Goal: Transaction & Acquisition: Purchase product/service

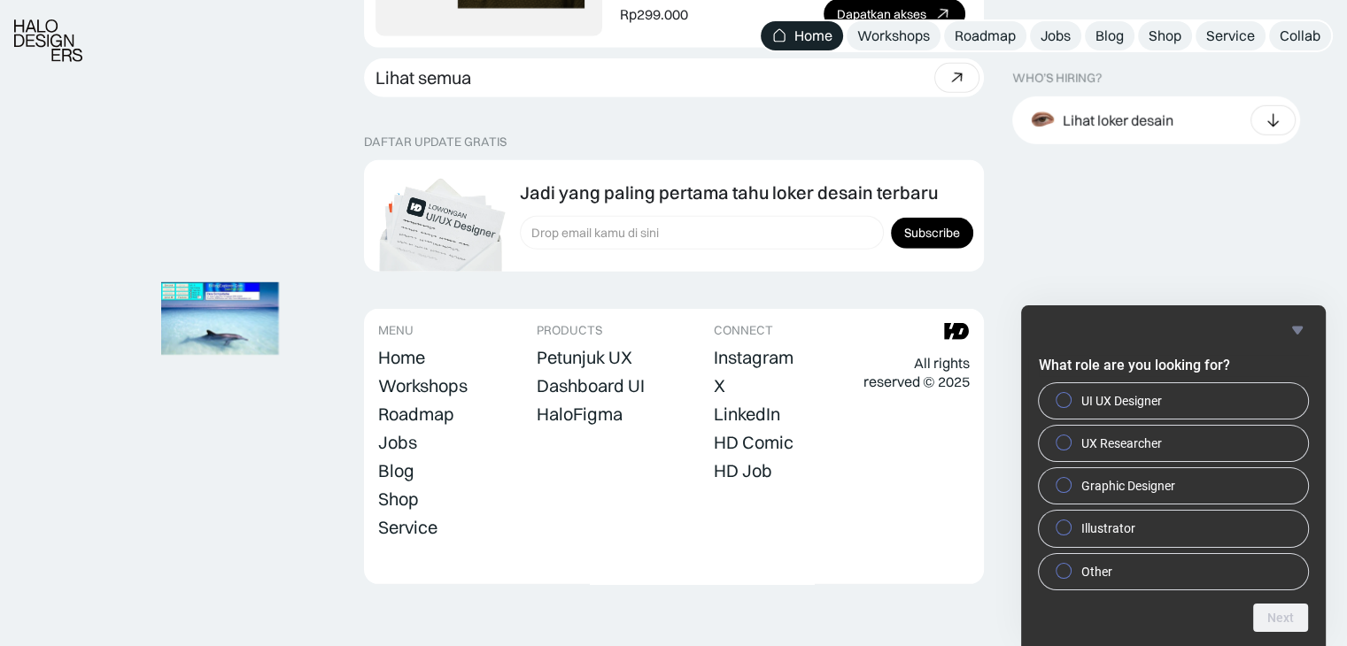
scroll to position [5087, 0]
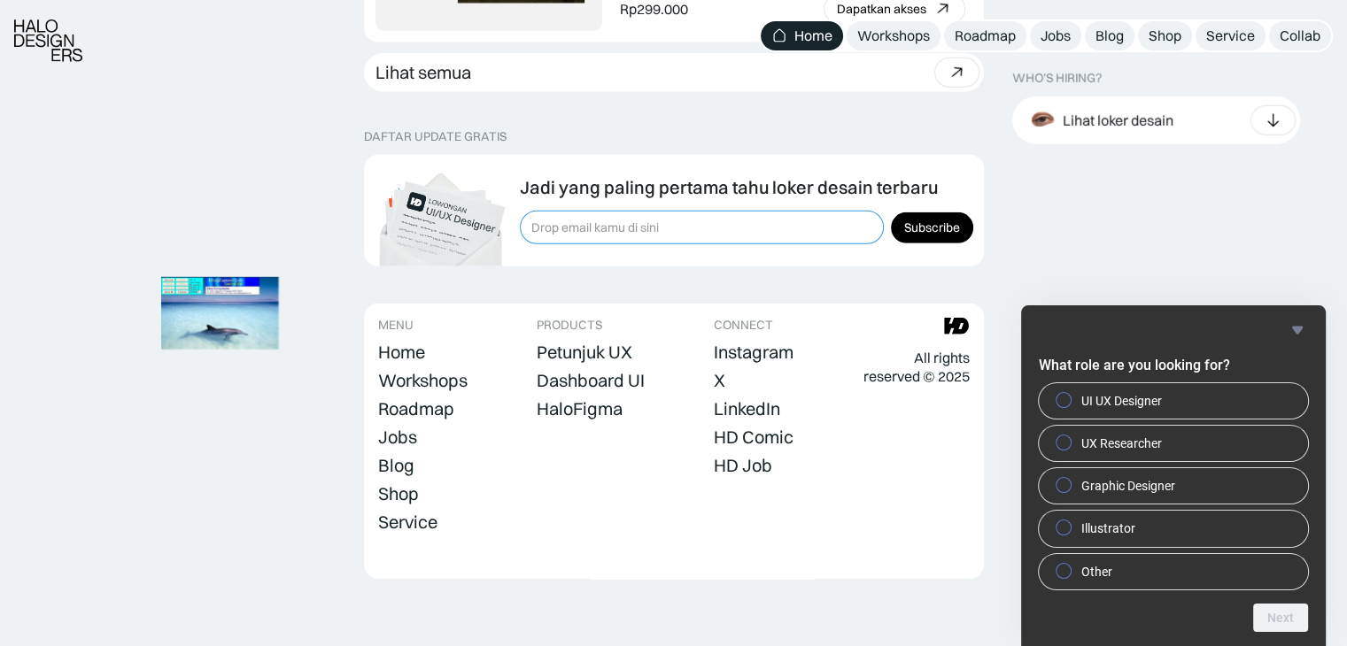
click at [567, 230] on input "Form Subscription" at bounding box center [702, 228] width 364 height 34
type input "husnamoetiaputri@gmail.com"
click at [942, 228] on input "Subscribe" at bounding box center [932, 227] width 82 height 31
type input "Please wait..."
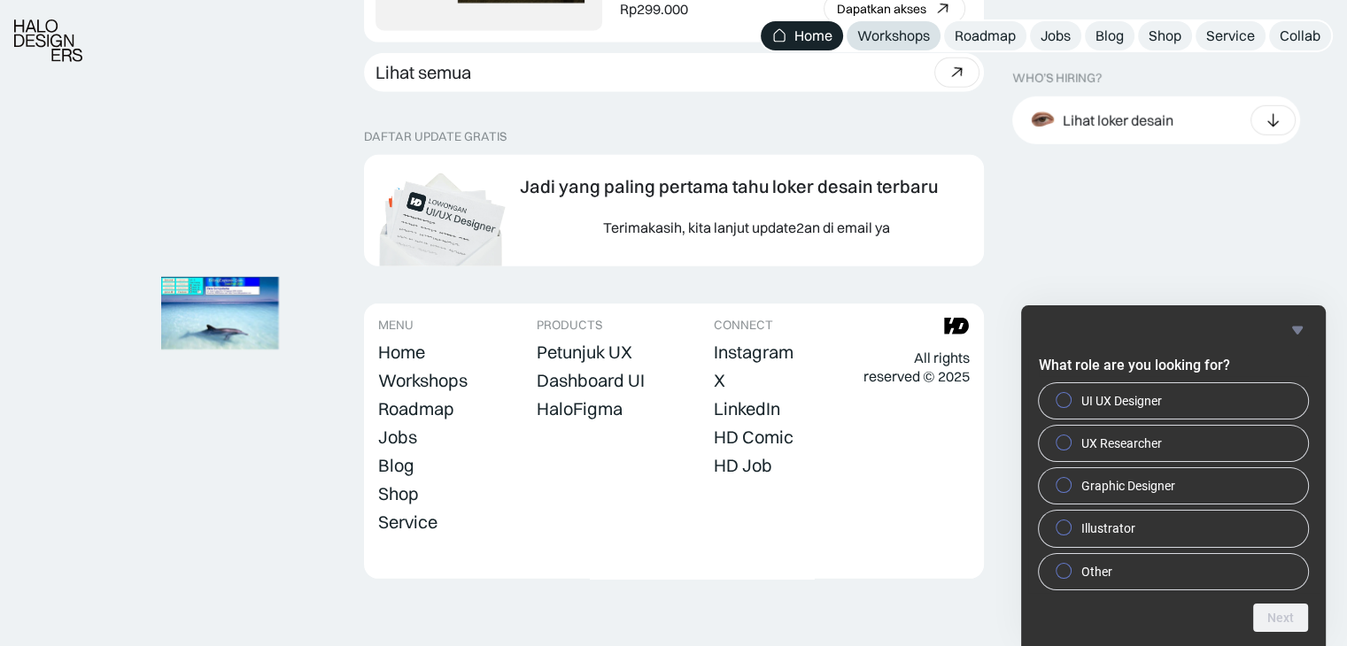
click at [920, 44] on div "Workshops" at bounding box center [893, 36] width 73 height 19
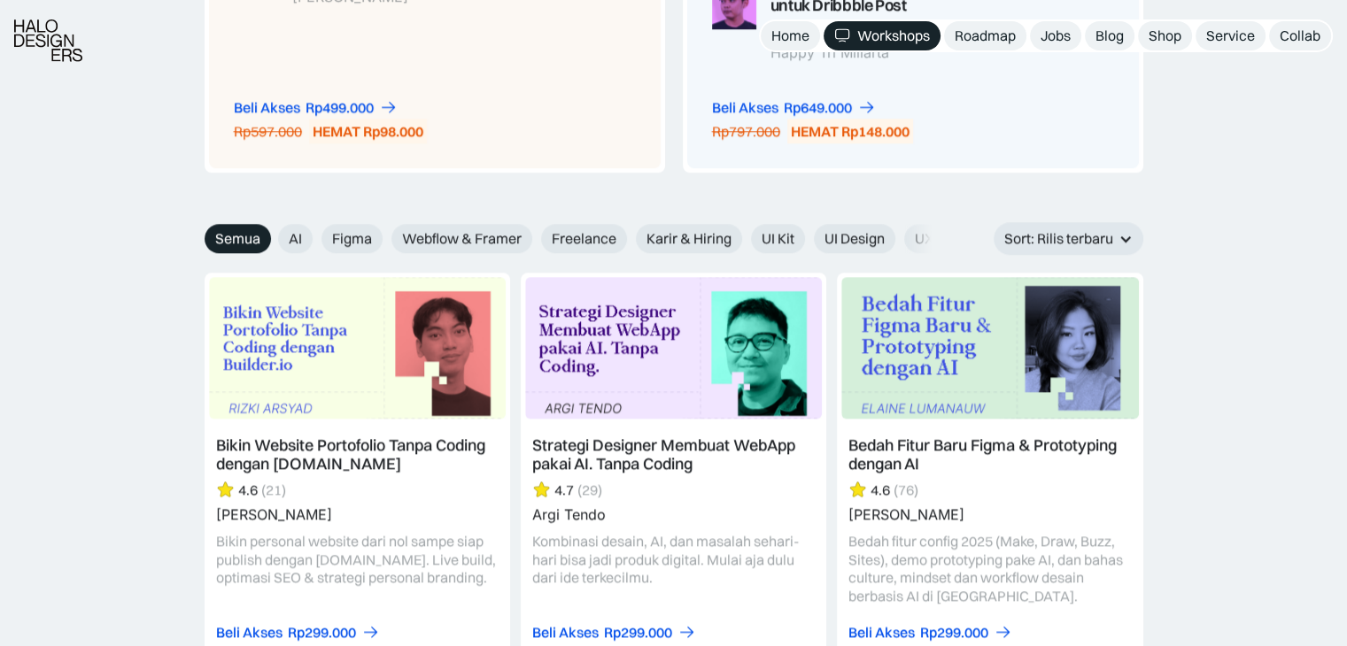
scroll to position [1948, 0]
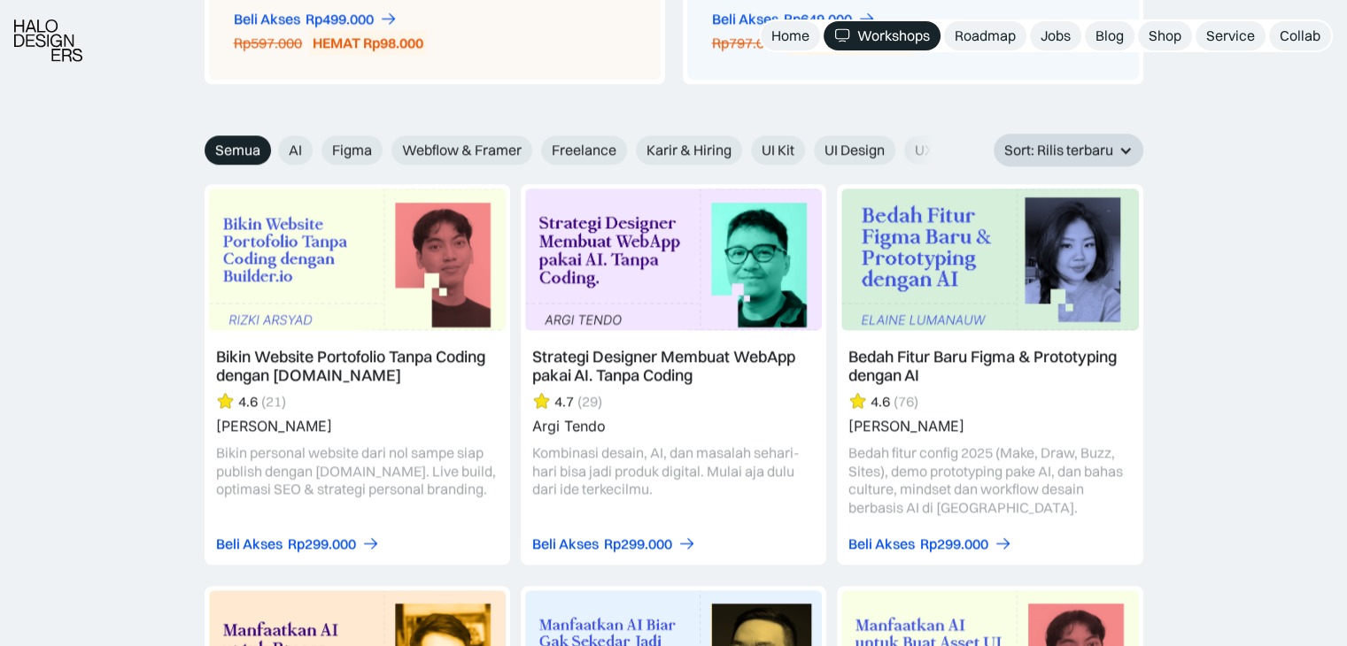
click at [1122, 151] on div at bounding box center [1125, 150] width 14 height 14
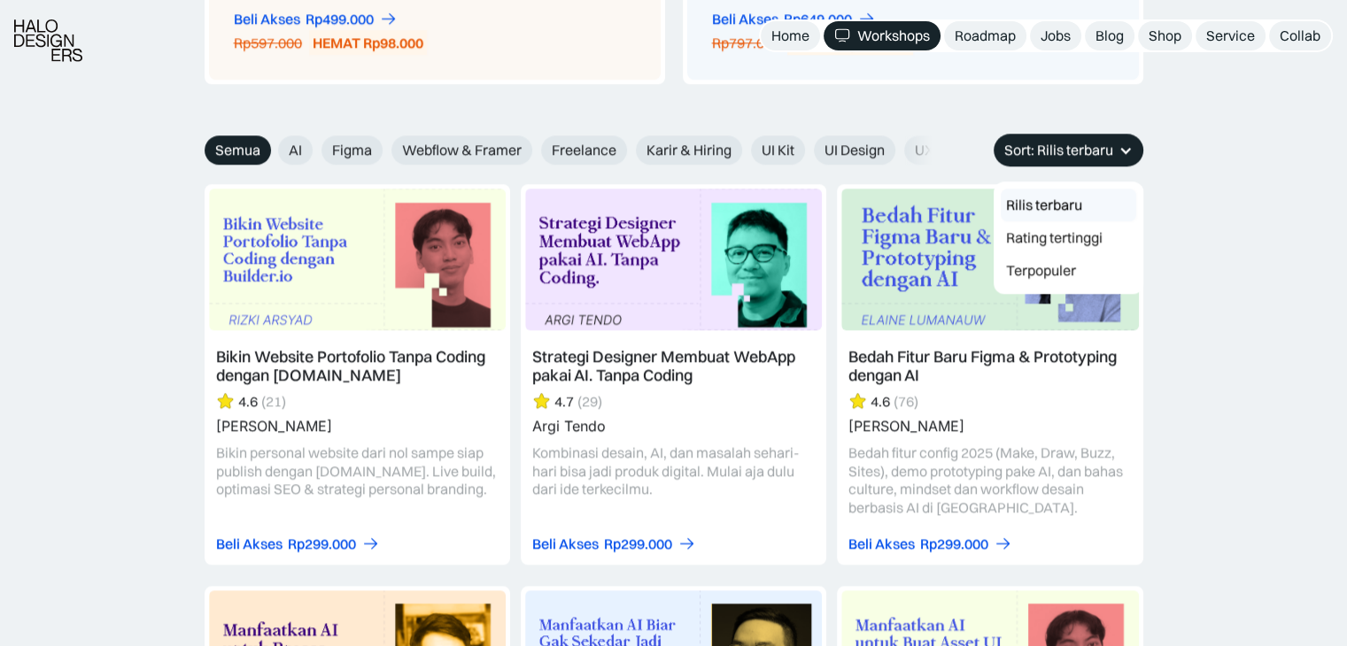
click at [1122, 151] on div at bounding box center [1125, 150] width 14 height 14
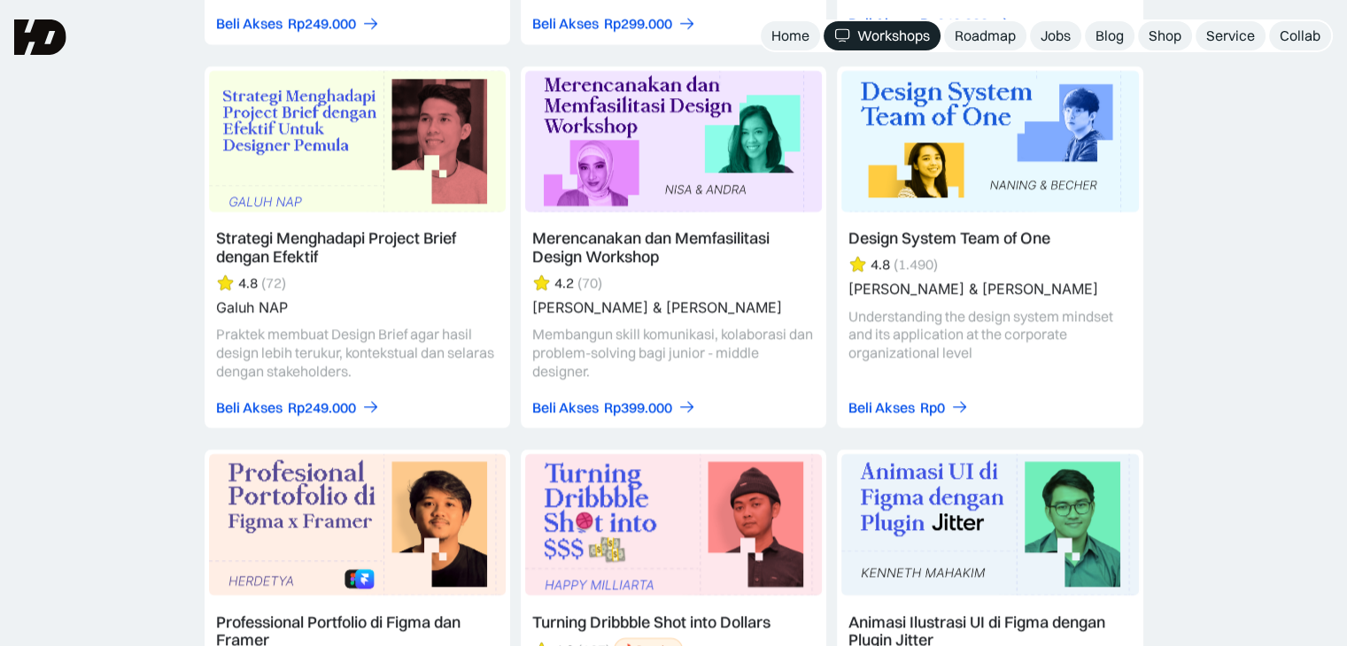
scroll to position [4604, 0]
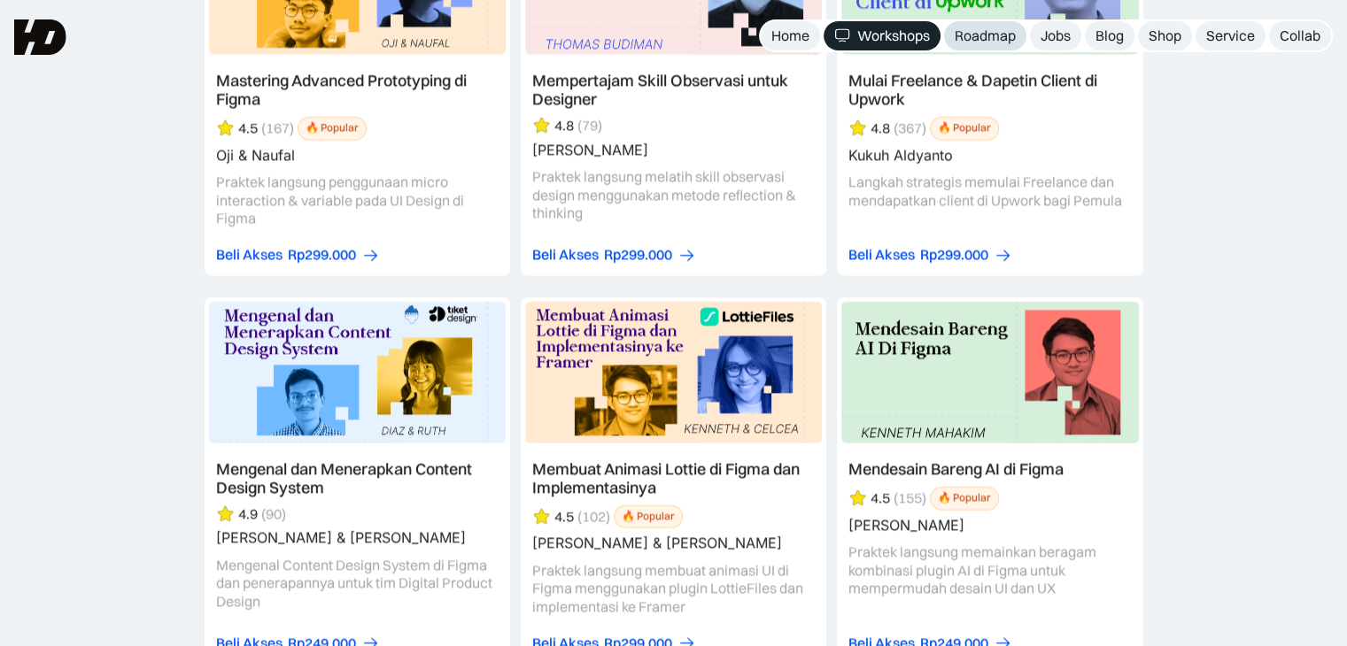
click at [972, 31] on div "Roadmap" at bounding box center [984, 36] width 61 height 19
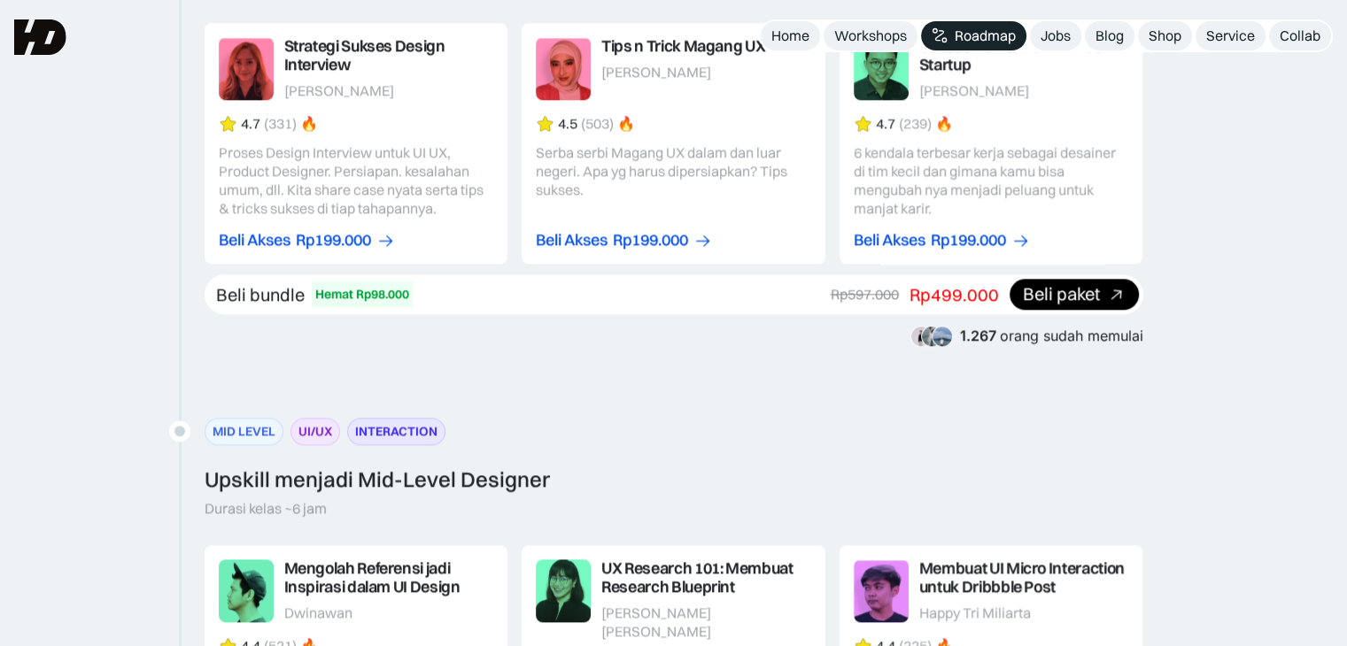
scroll to position [1594, 0]
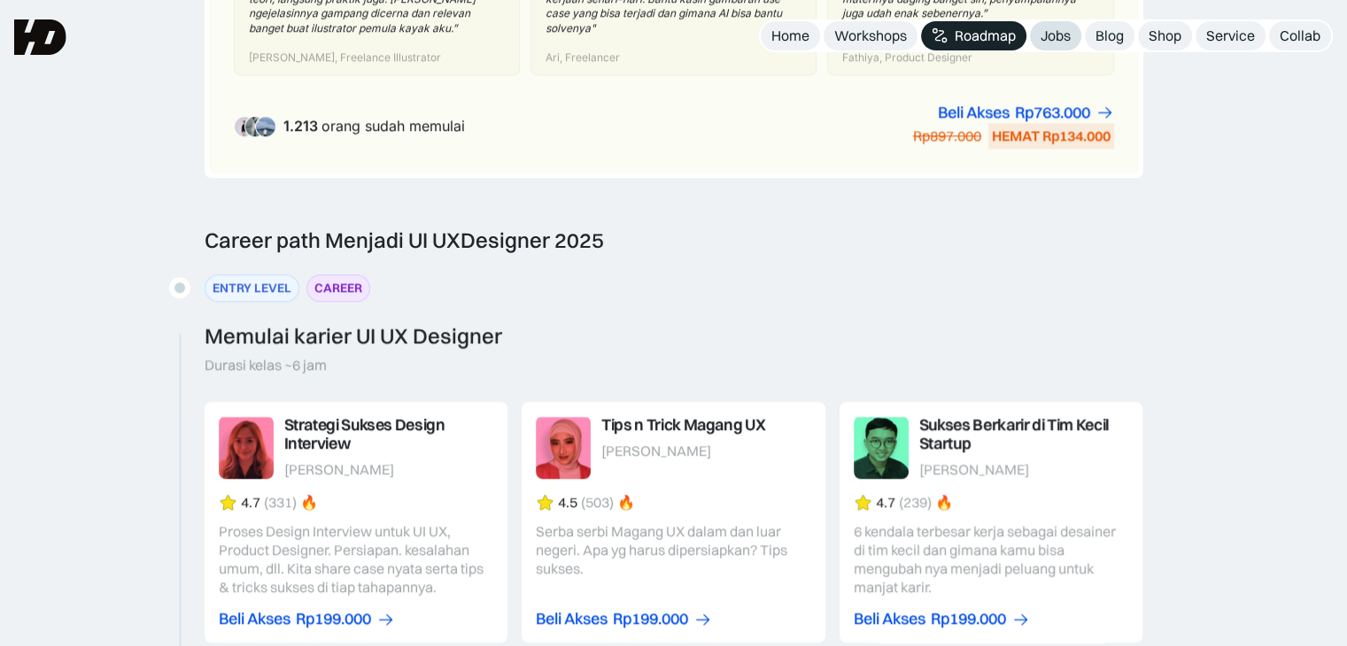
click at [1068, 42] on div "Jobs" at bounding box center [1055, 36] width 30 height 19
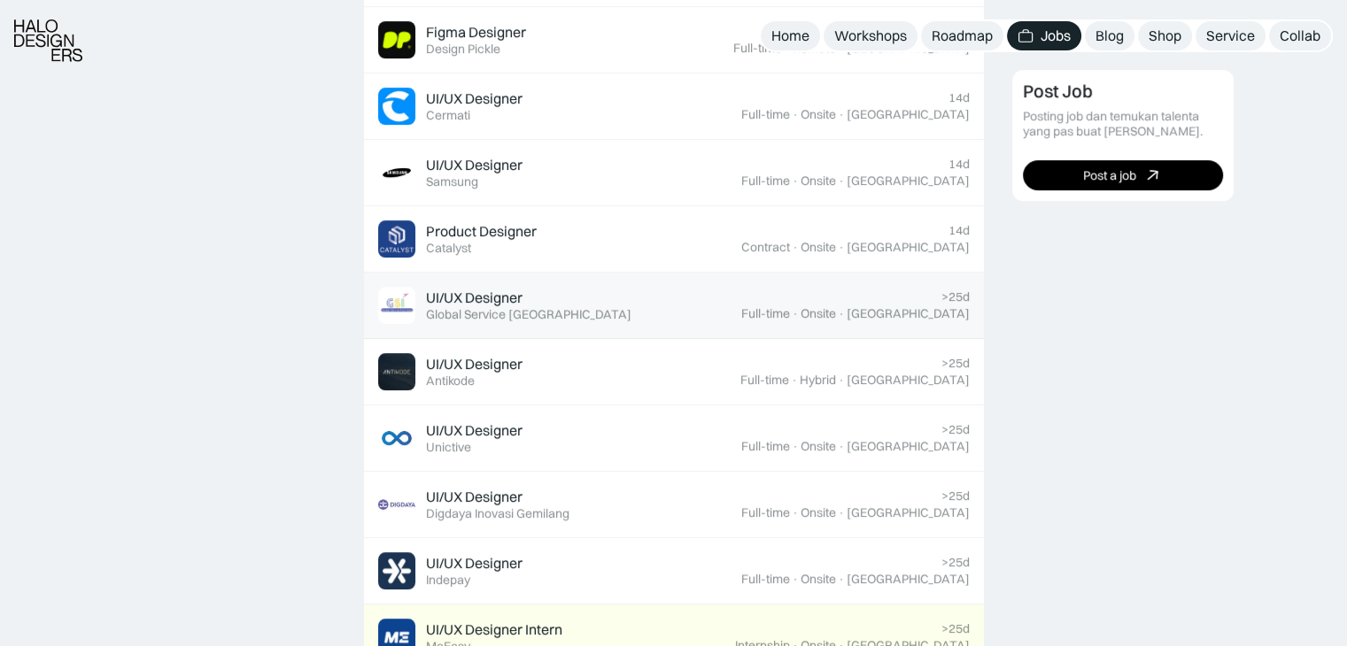
scroll to position [1328, 0]
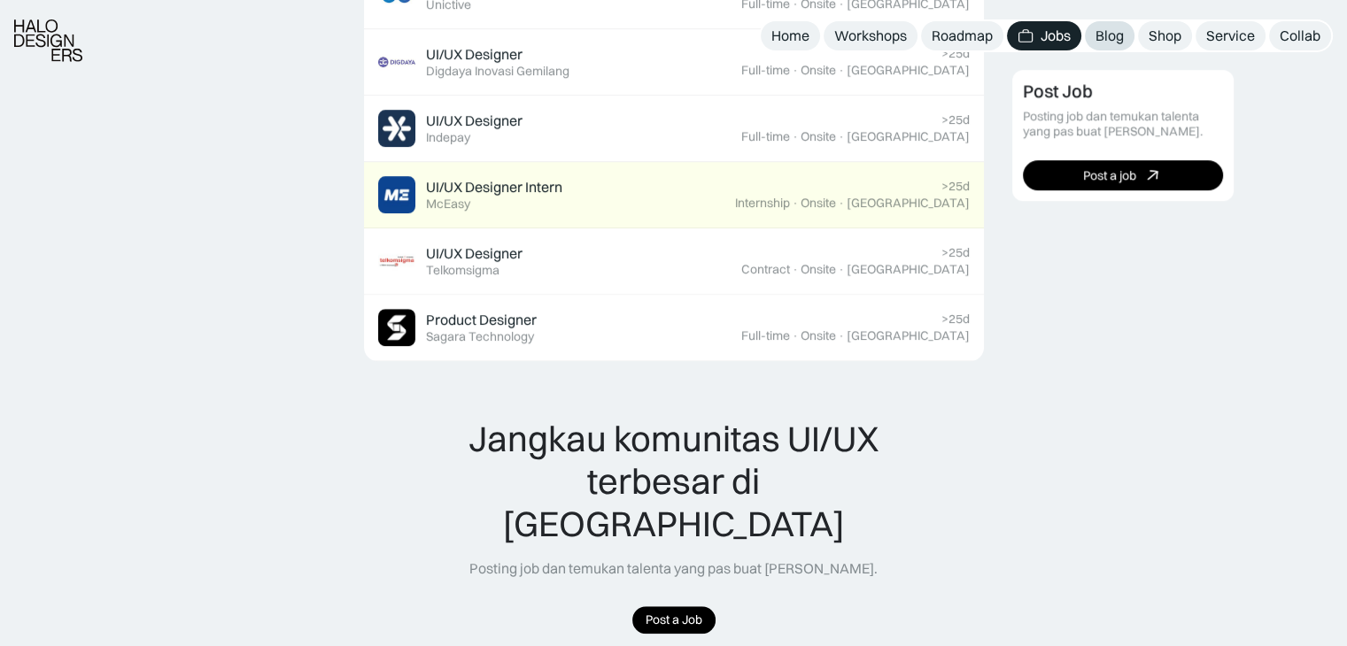
click at [1113, 33] on div "Blog" at bounding box center [1109, 36] width 28 height 19
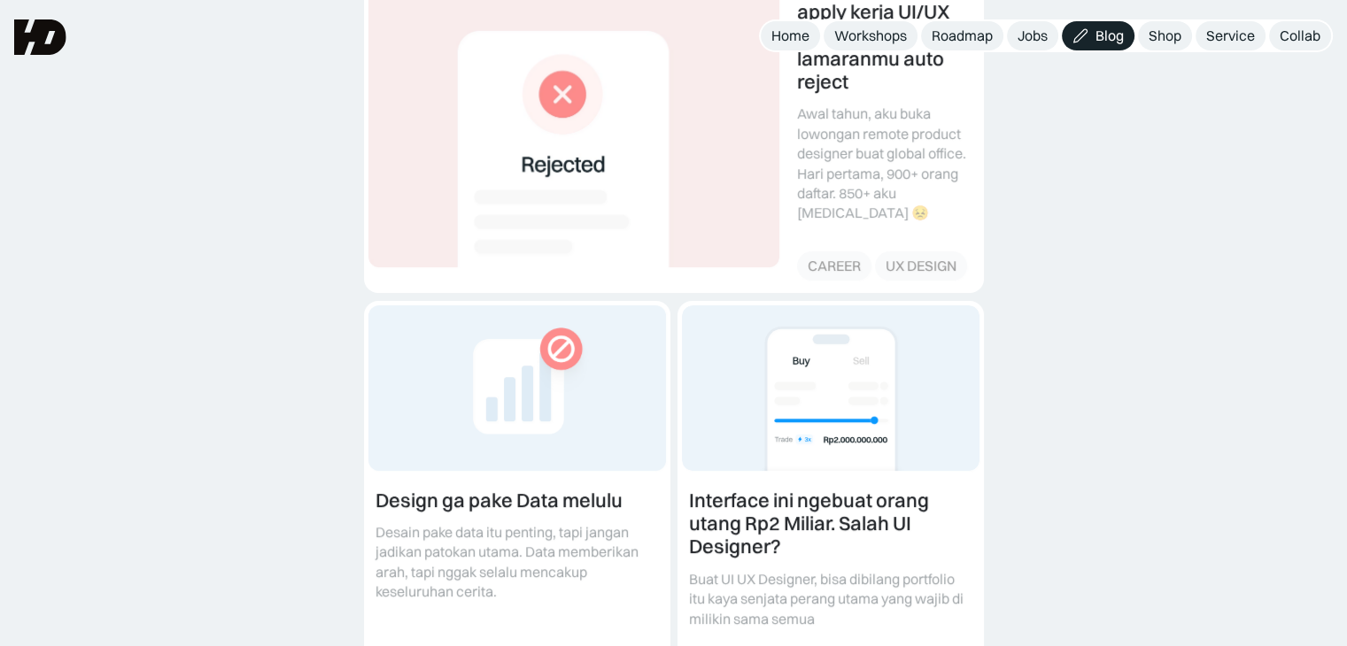
scroll to position [354, 0]
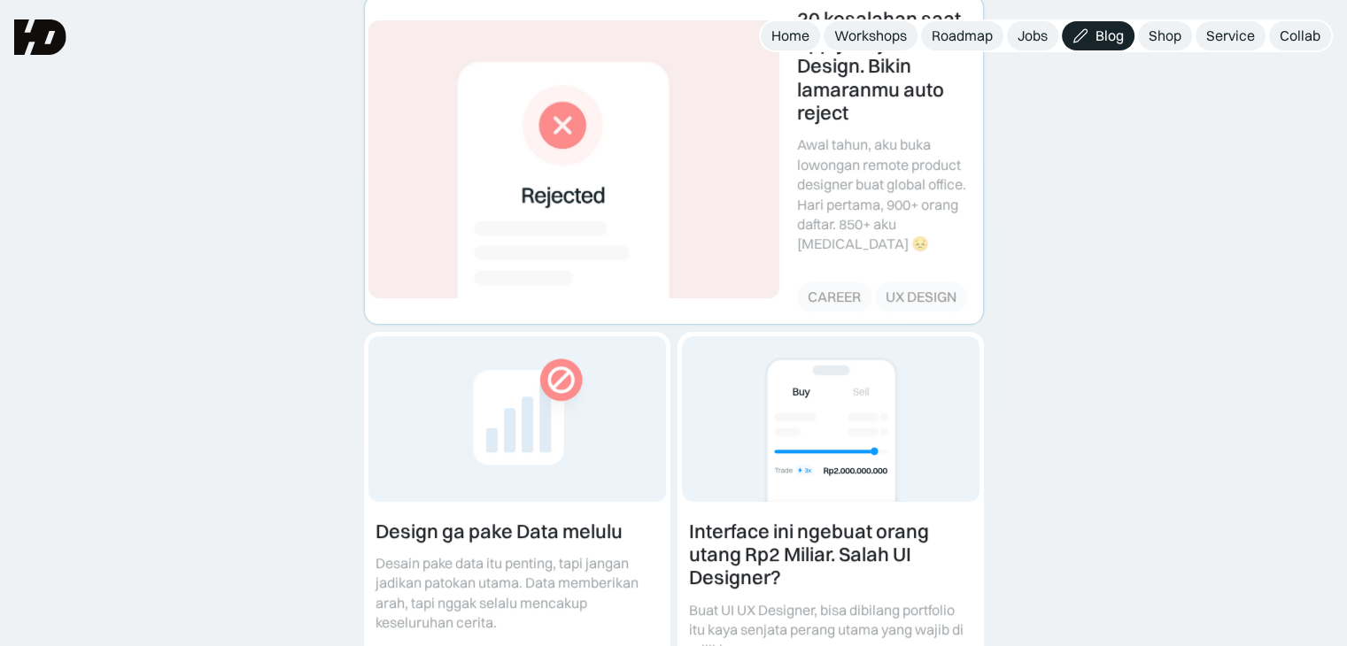
click at [891, 202] on link at bounding box center [674, 159] width 618 height 328
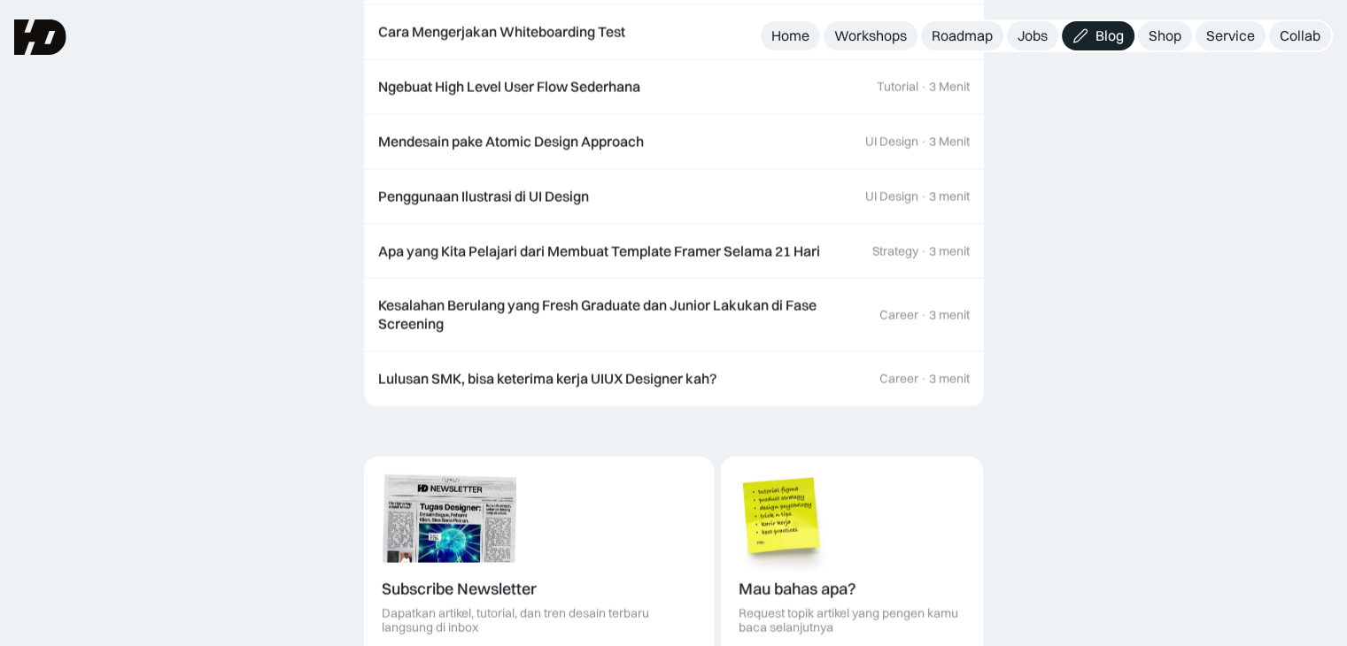
scroll to position [3276, 0]
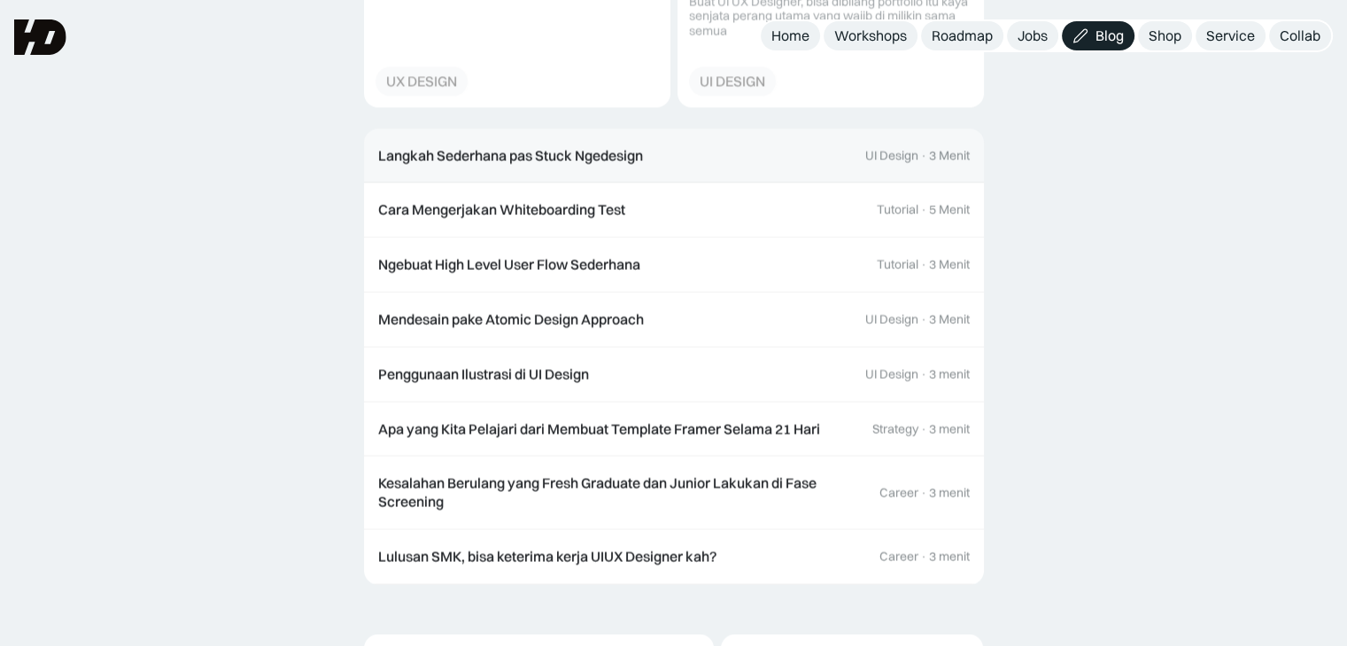
click at [646, 128] on link "Langkah Sederhana pas Stuck Ngedesign UI Design · 3 Menit" at bounding box center [674, 155] width 620 height 55
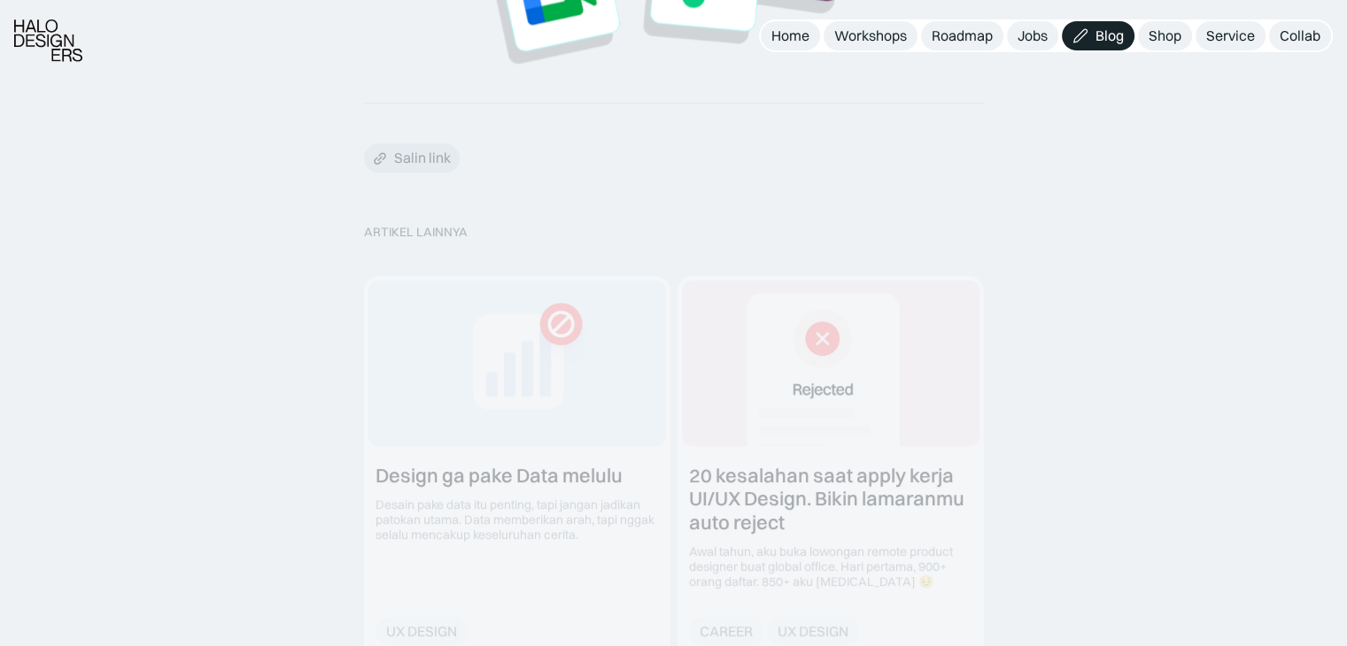
scroll to position [2194, 0]
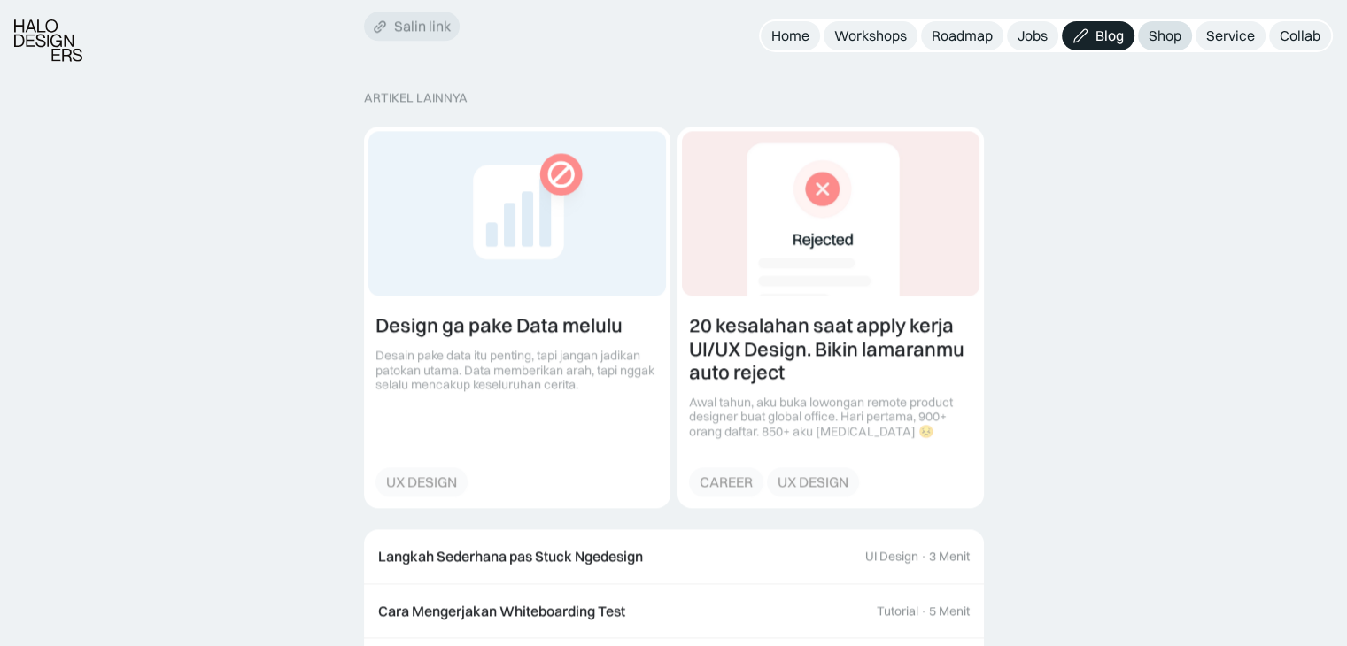
click at [1156, 34] on div "Shop" at bounding box center [1164, 36] width 33 height 19
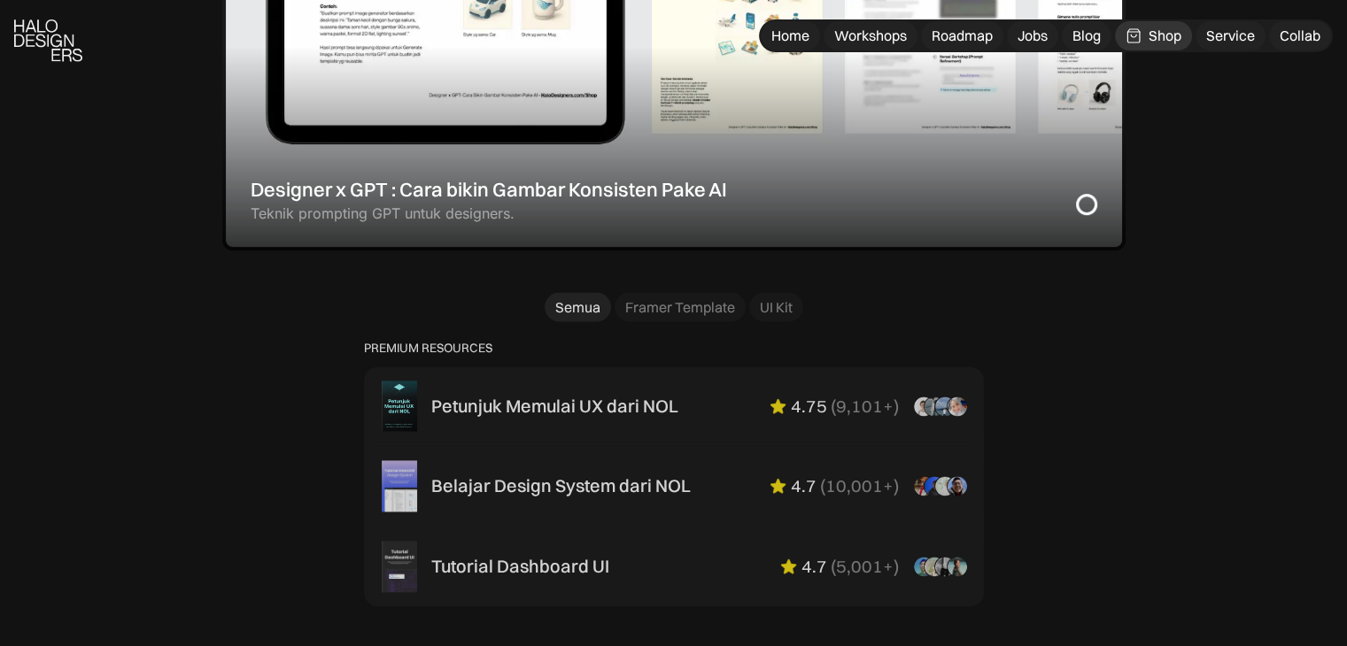
scroll to position [1151, 0]
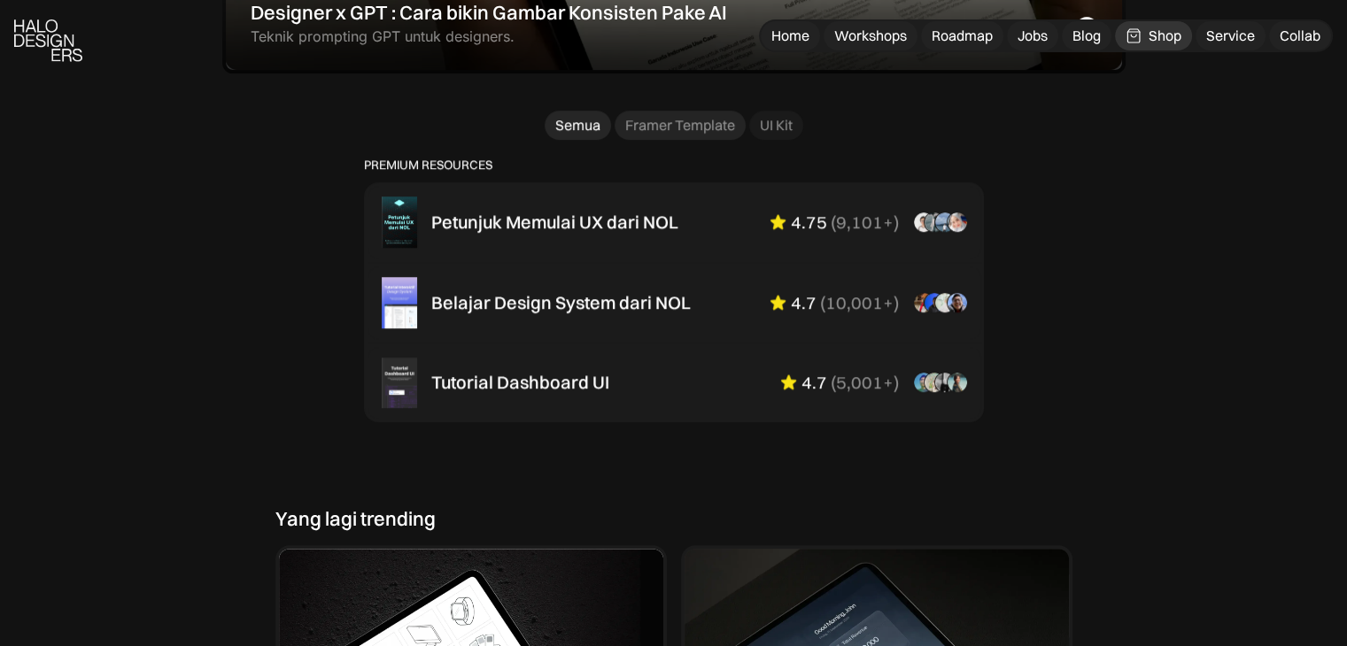
click at [700, 123] on div "Framer Template" at bounding box center [680, 125] width 110 height 19
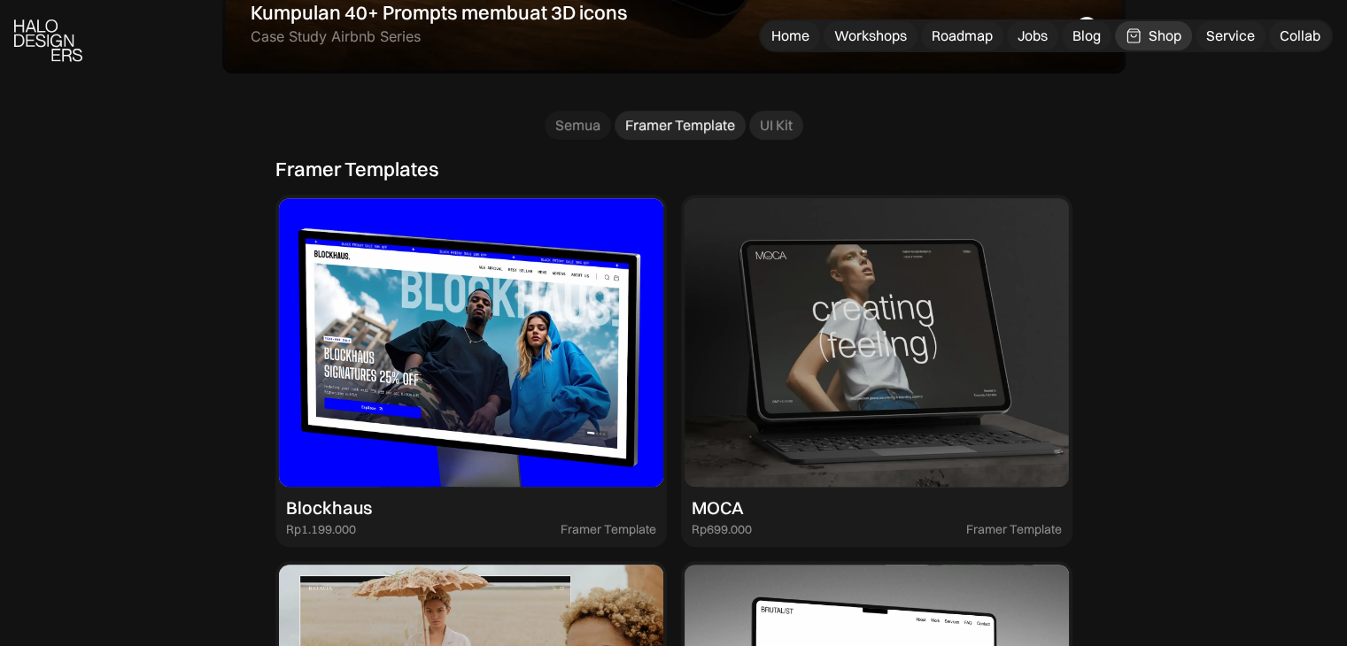
click at [751, 120] on link "UI Kit" at bounding box center [776, 125] width 54 height 29
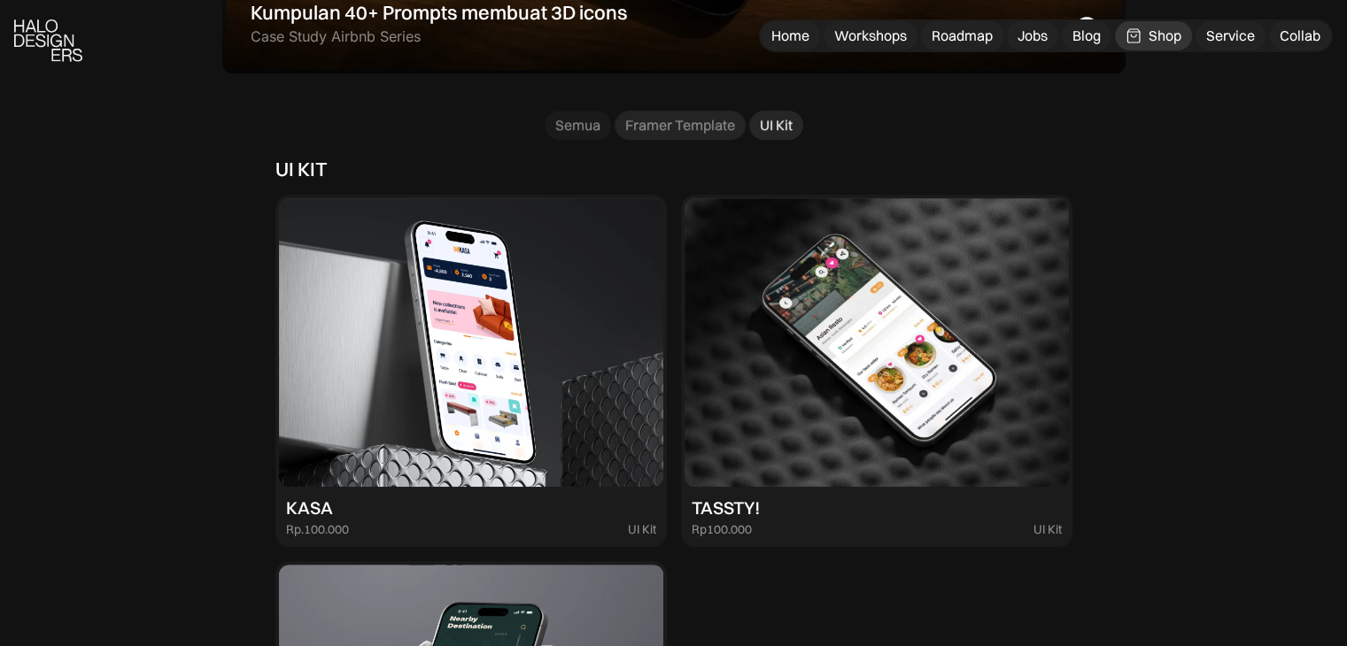
click at [676, 125] on div "Framer Template" at bounding box center [680, 125] width 110 height 19
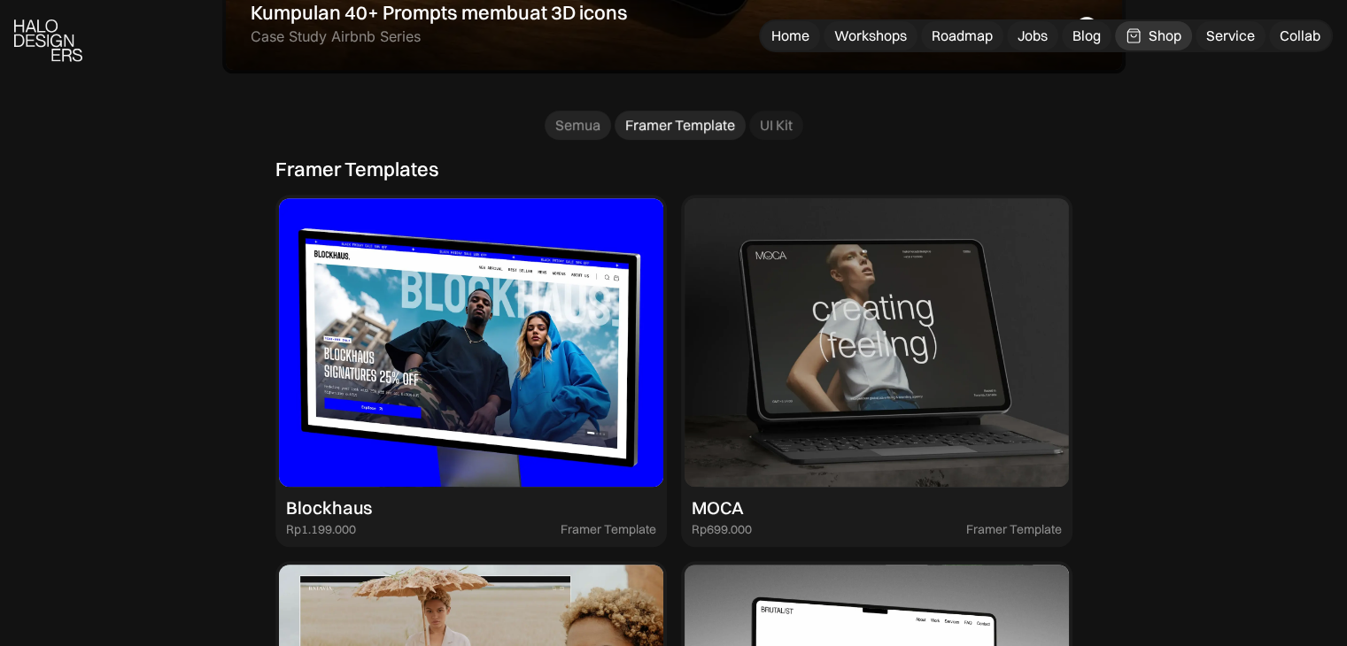
click at [577, 125] on div "Semua" at bounding box center [577, 125] width 45 height 19
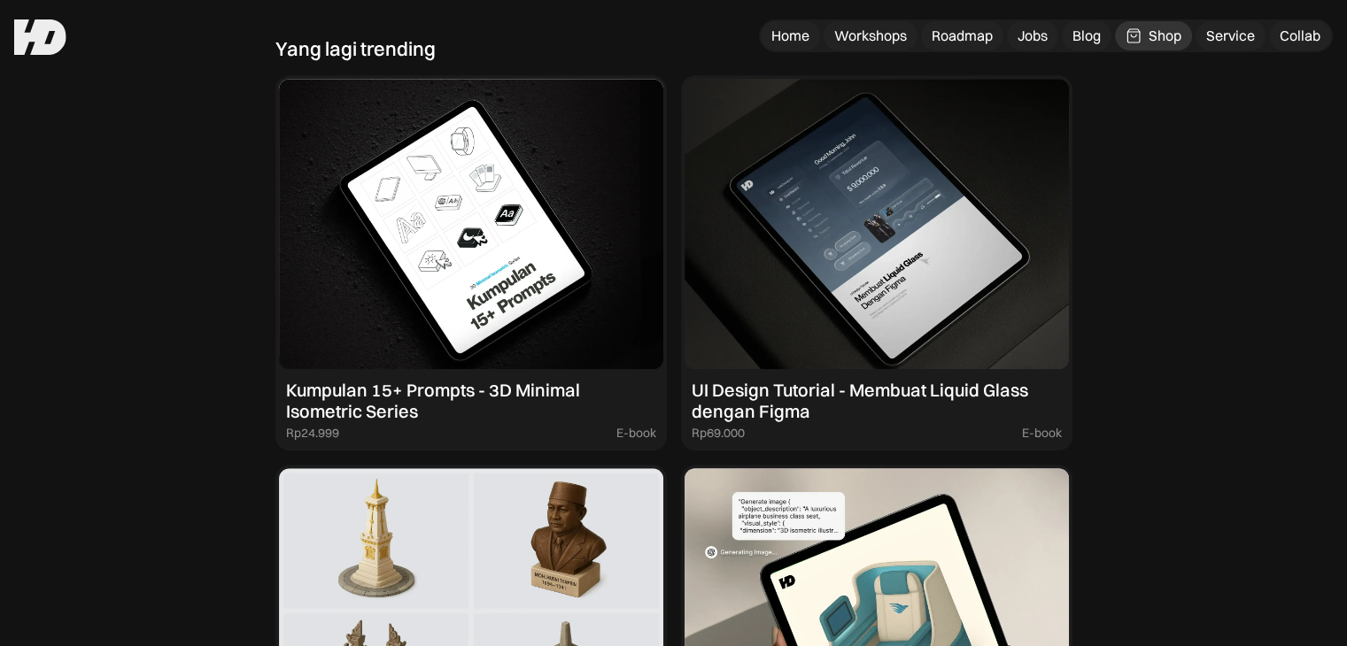
scroll to position [1594, 0]
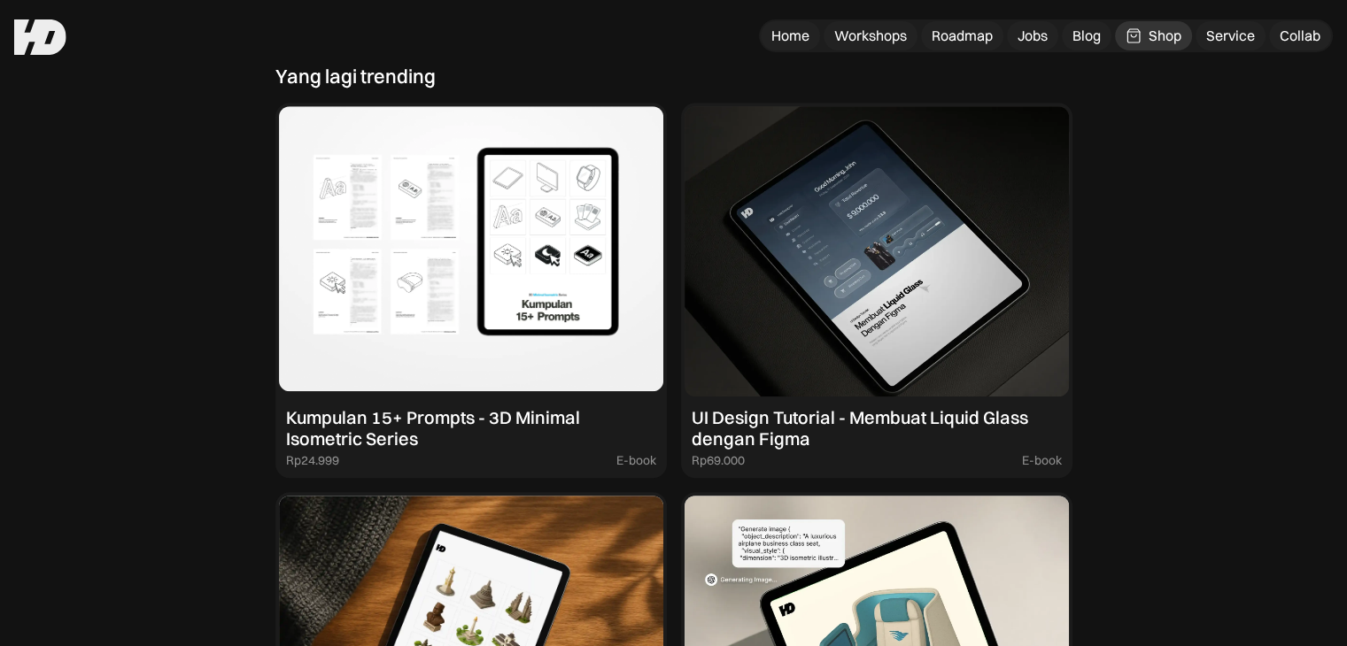
click at [586, 210] on img at bounding box center [471, 251] width 384 height 290
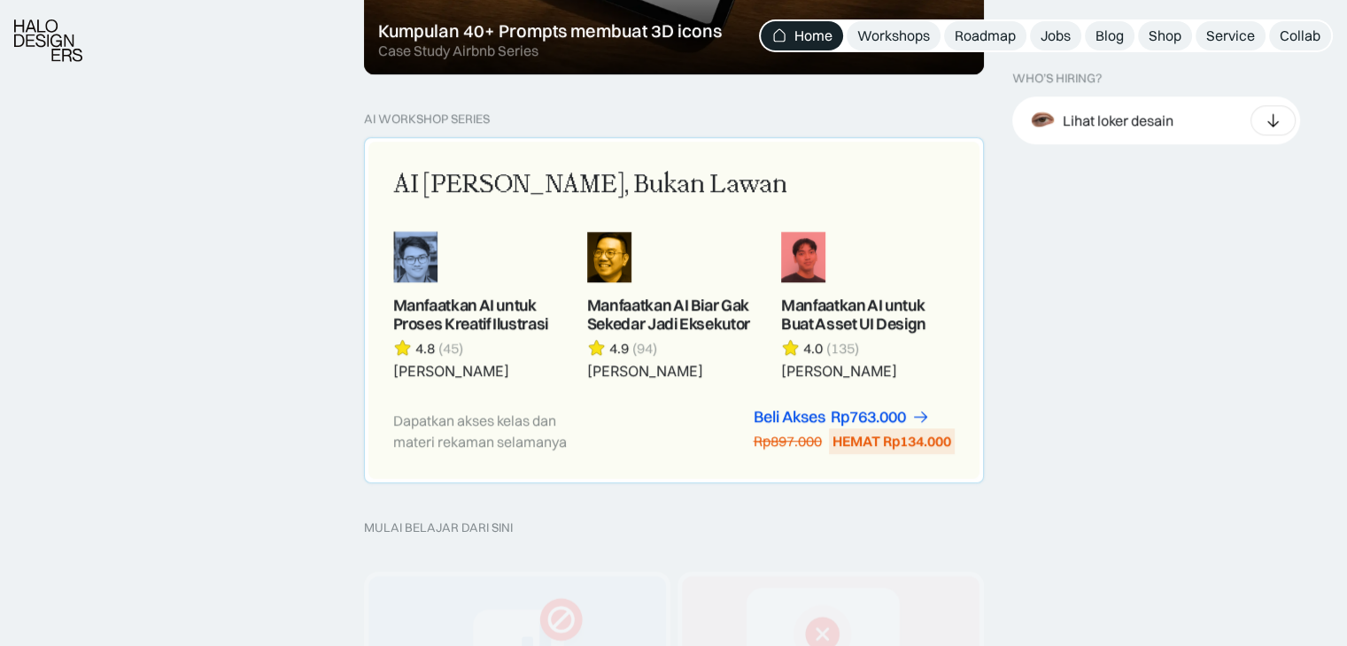
scroll to position [1682, 0]
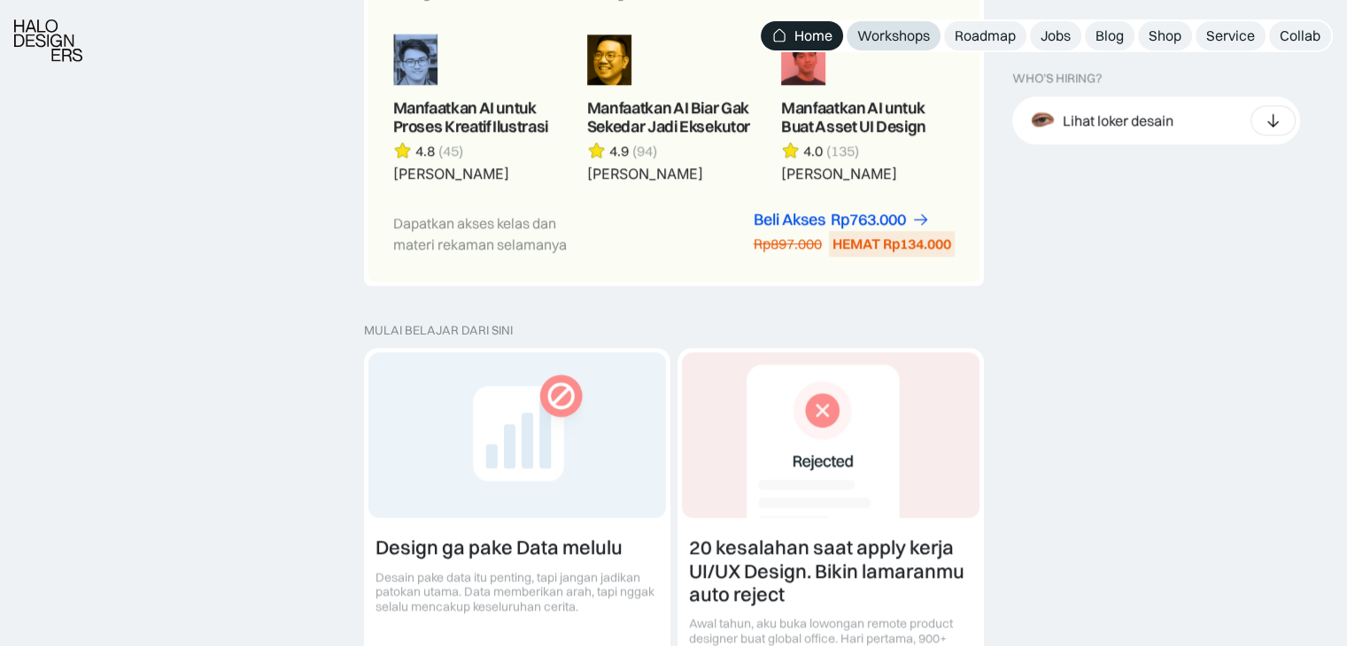
click at [902, 38] on div "Workshops" at bounding box center [893, 36] width 73 height 19
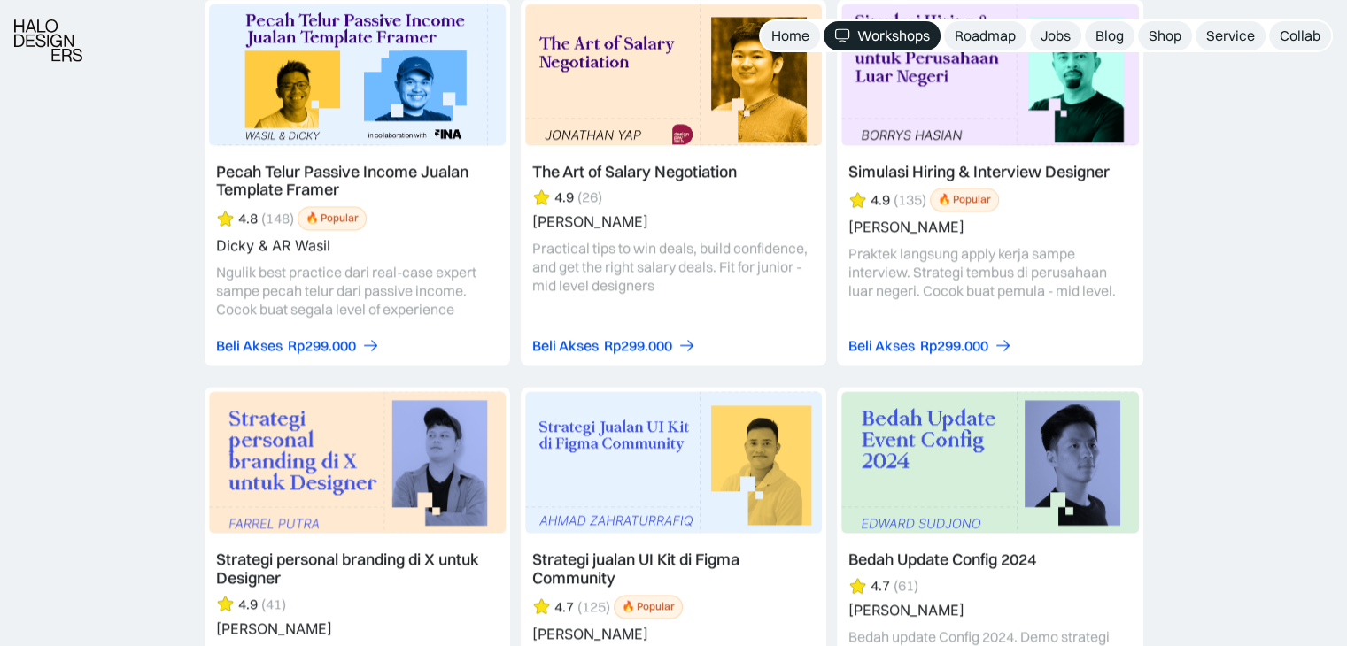
scroll to position [3453, 0]
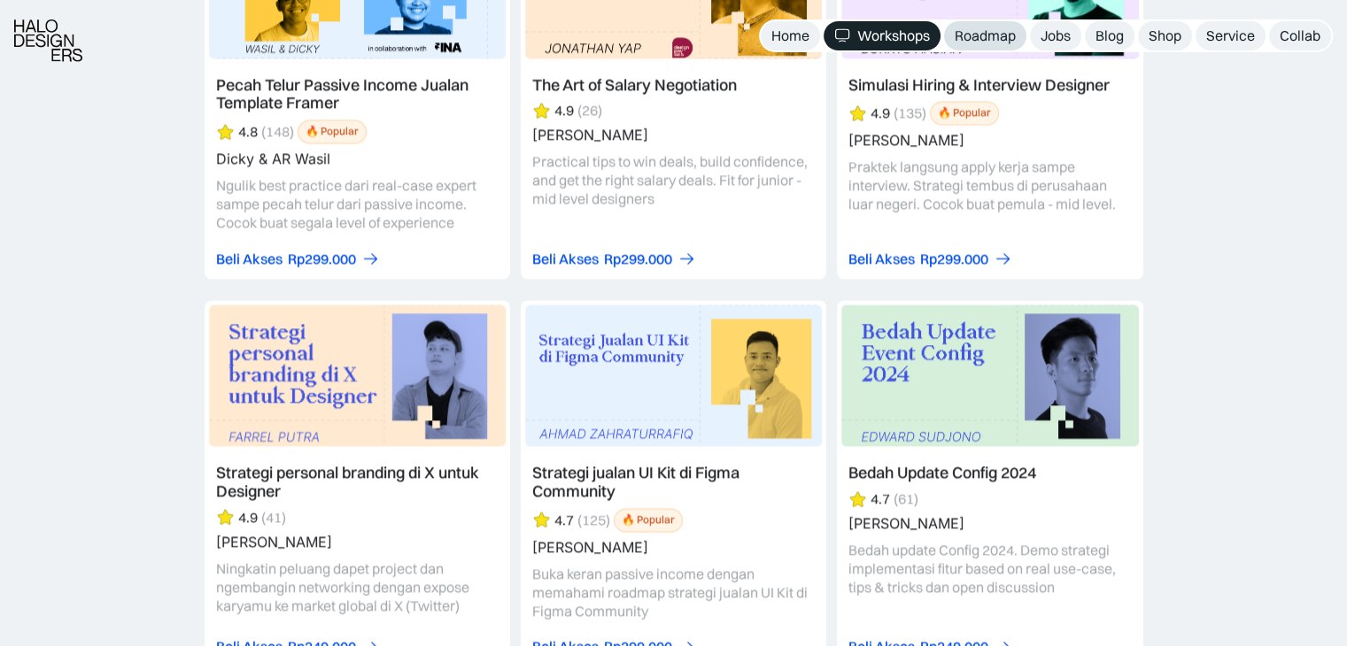
click at [991, 36] on div "Roadmap" at bounding box center [984, 36] width 61 height 19
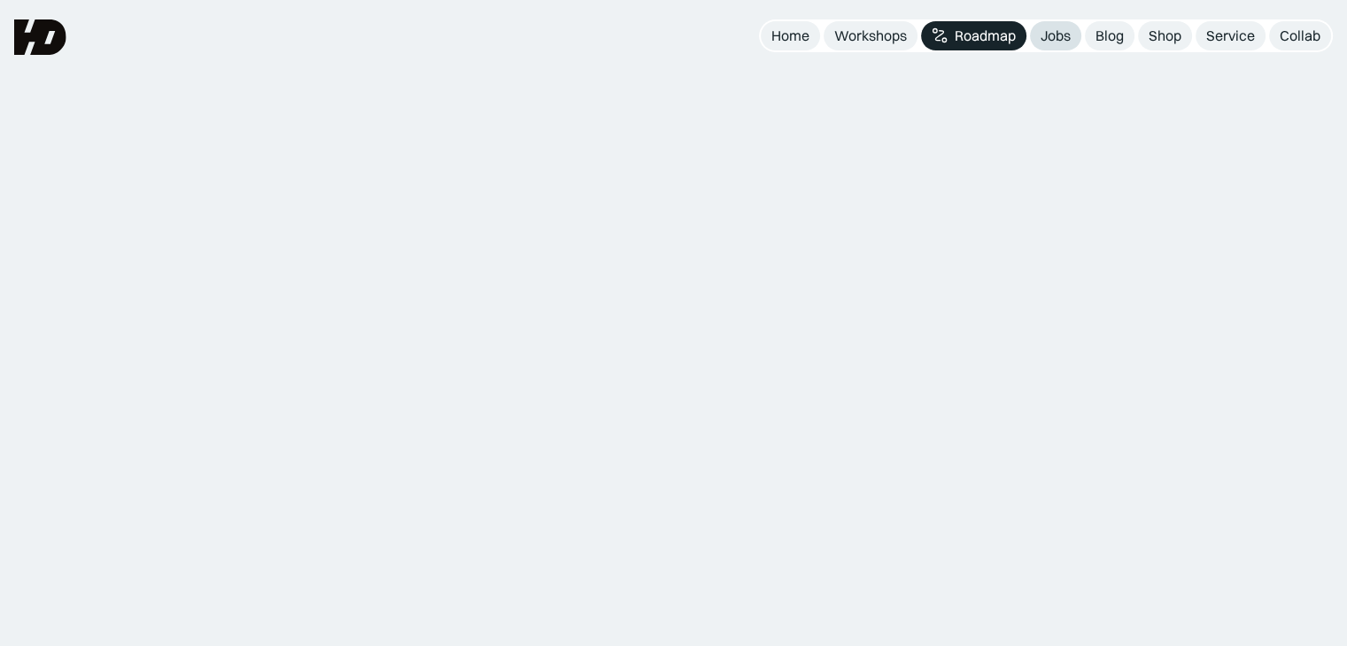
click at [1057, 32] on div "Jobs" at bounding box center [1055, 36] width 30 height 19
click at [1101, 35] on div "Blog" at bounding box center [1109, 36] width 28 height 19
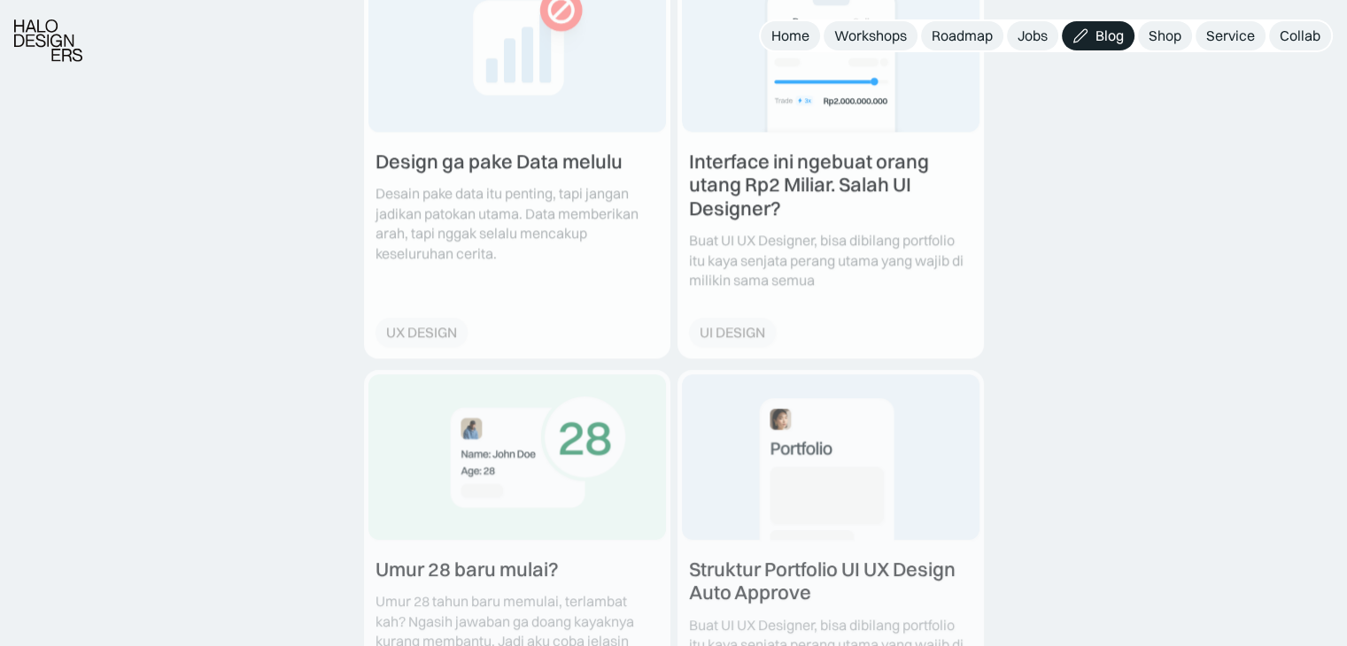
scroll to position [885, 0]
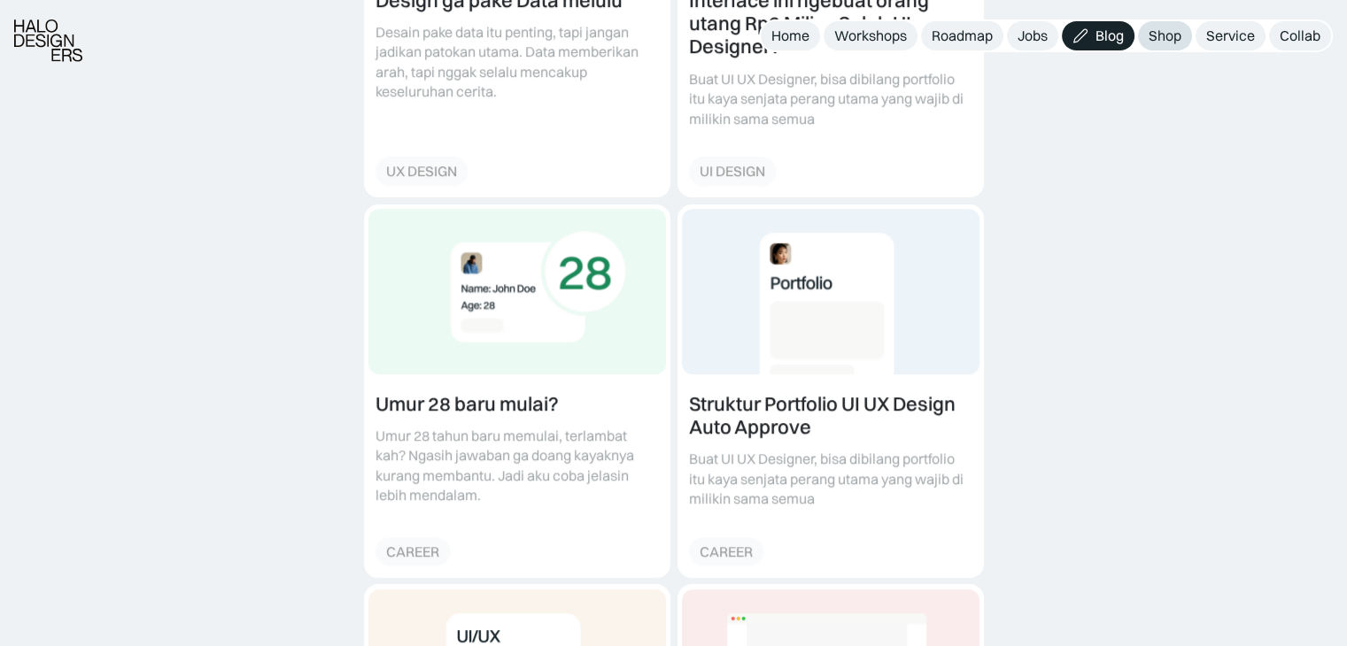
click at [1175, 28] on div "Shop" at bounding box center [1164, 36] width 33 height 19
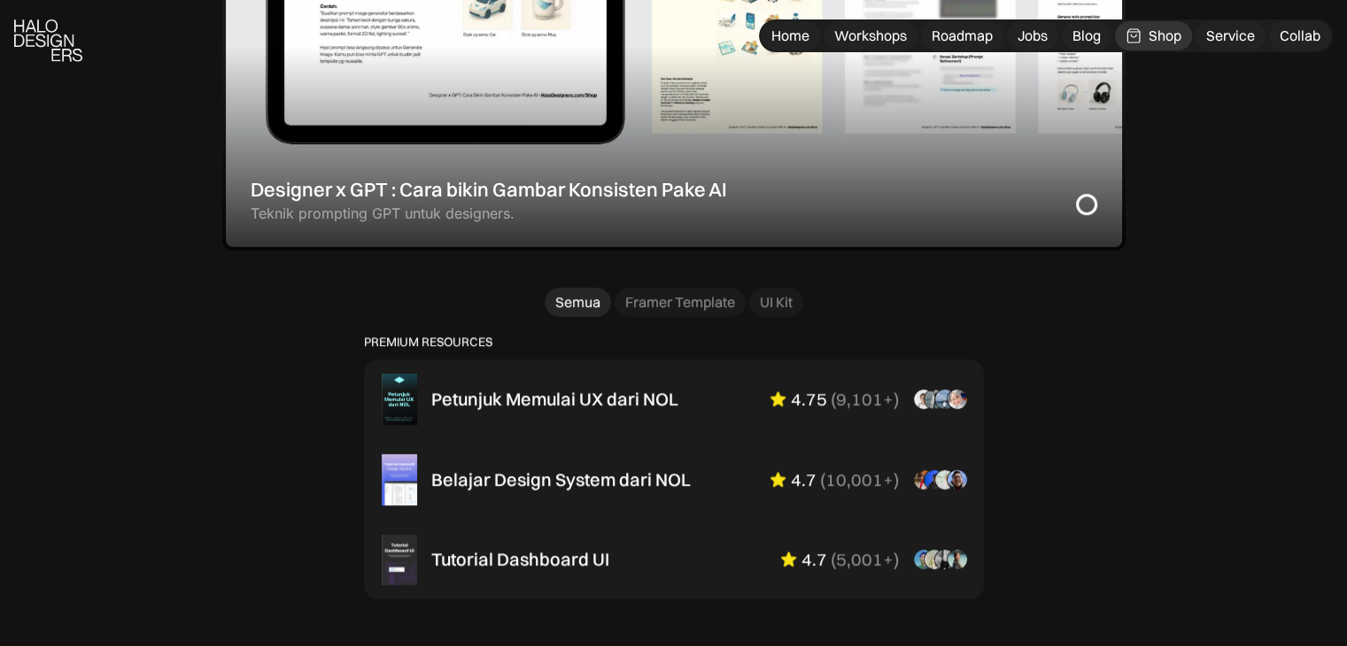
scroll to position [1151, 0]
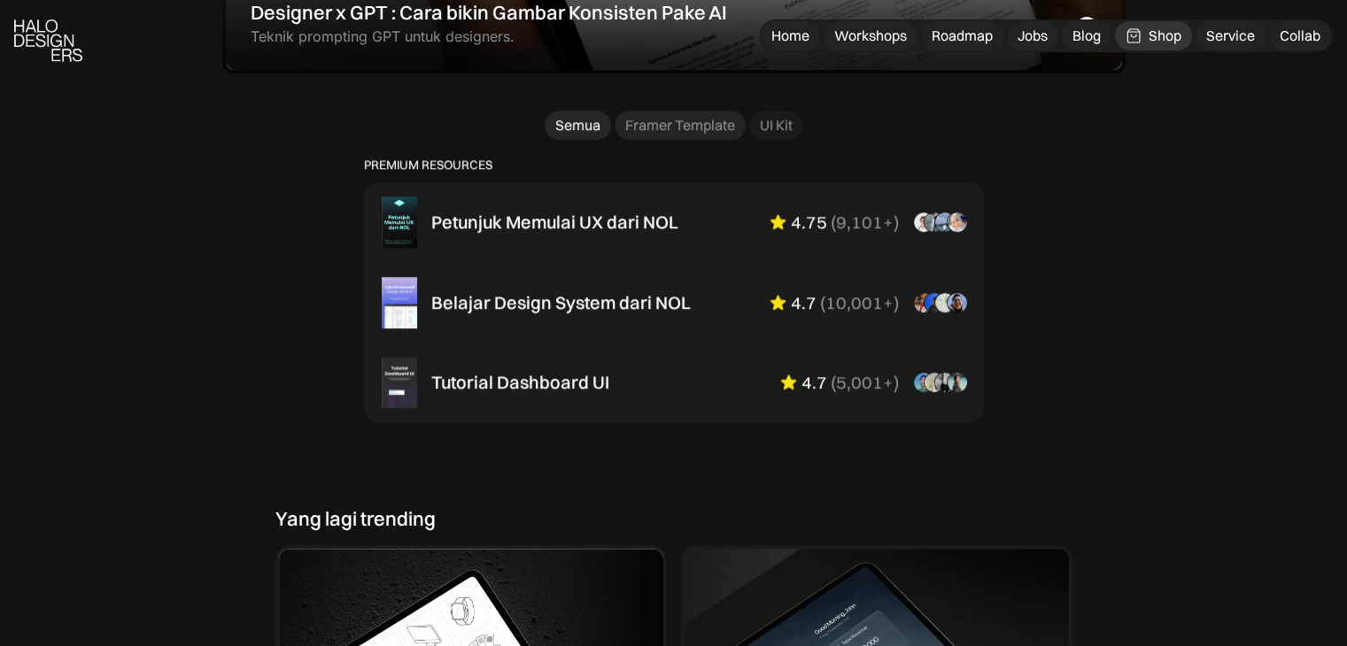
click at [691, 126] on div "Framer Template" at bounding box center [680, 125] width 110 height 19
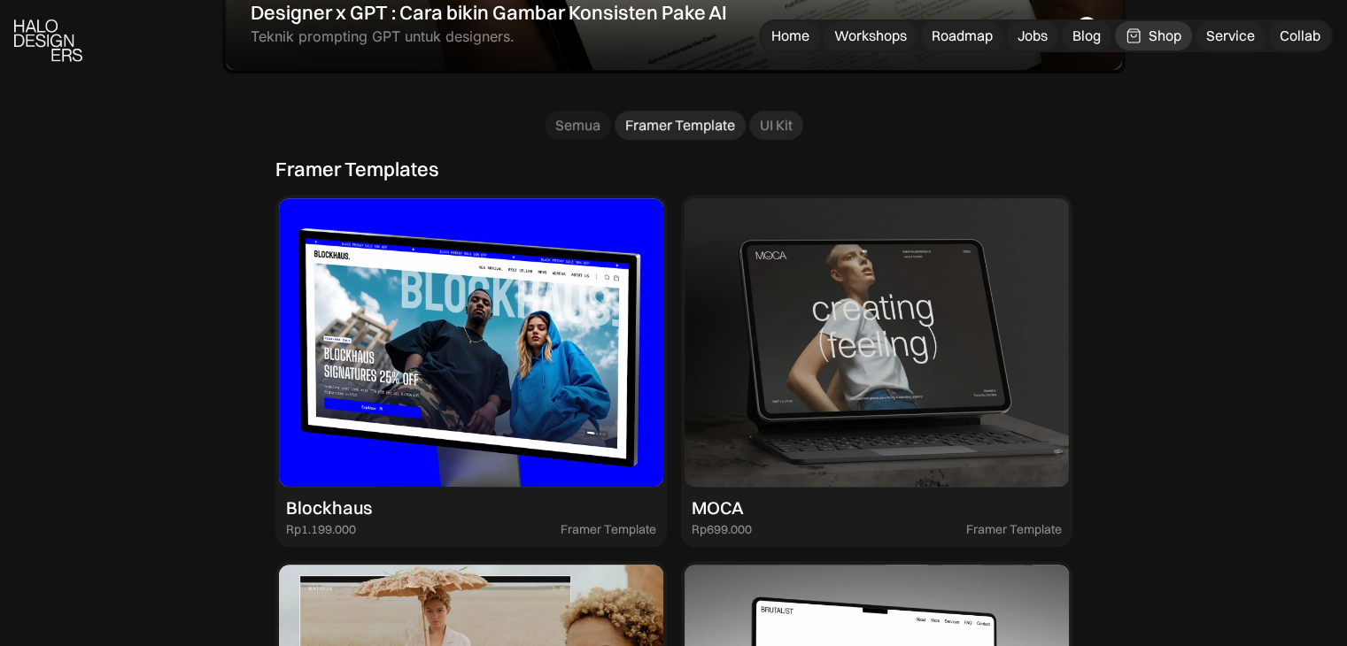
click at [771, 128] on div "UI Kit" at bounding box center [776, 125] width 33 height 19
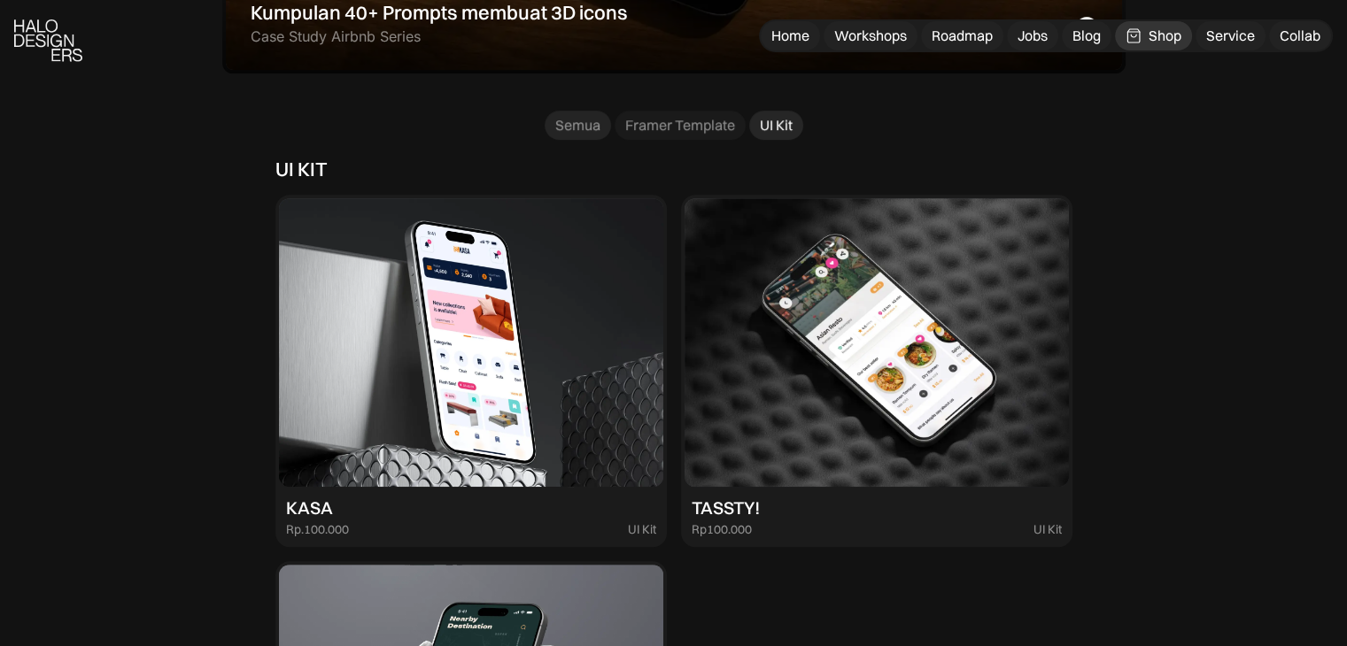
click at [580, 128] on div "Semua" at bounding box center [577, 125] width 45 height 19
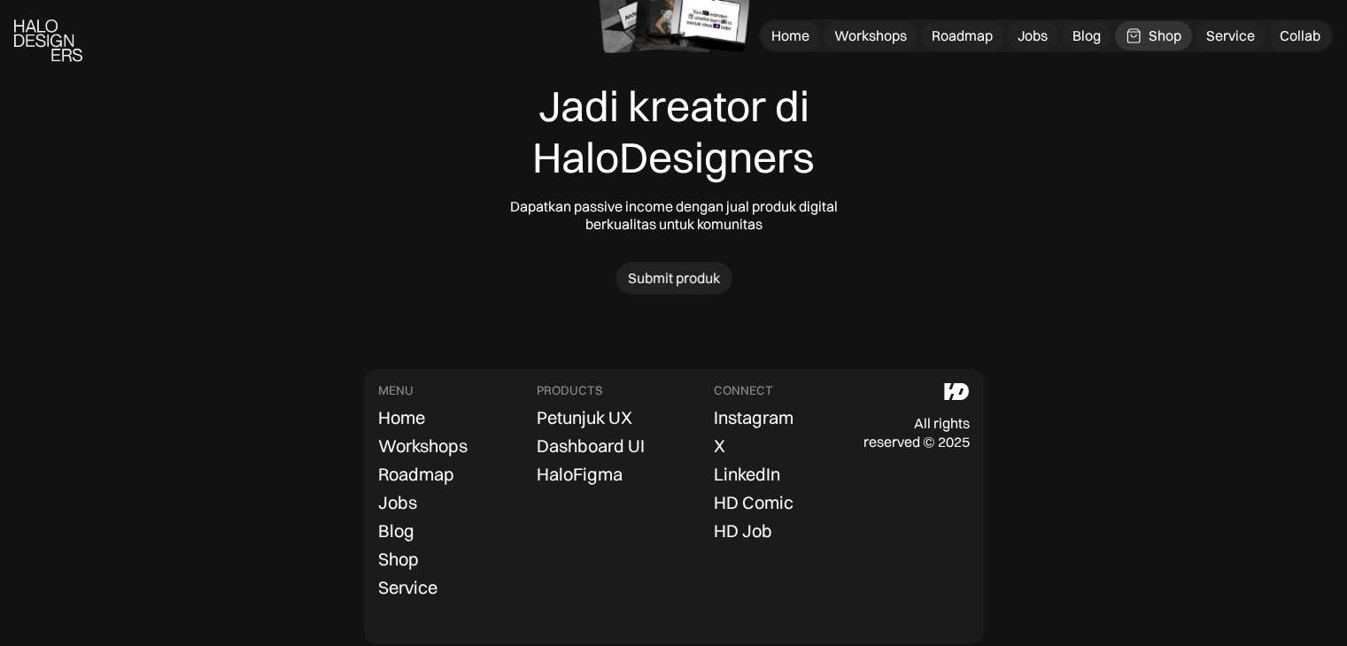
scroll to position [5702, 0]
